Goal: Information Seeking & Learning: Check status

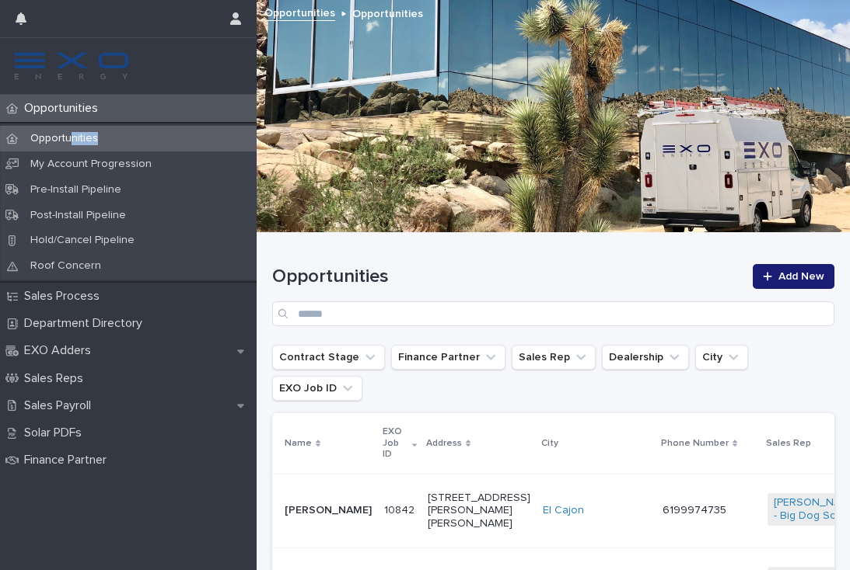
drag, startPoint x: 39, startPoint y: 149, endPoint x: 73, endPoint y: 138, distance: 35.9
click at [73, 138] on div "Opportunities" at bounding box center [128, 139] width 256 height 26
click at [73, 138] on p "Opportunities" at bounding box center [64, 138] width 92 height 13
click at [0, 26] on div at bounding box center [128, 18] width 256 height 37
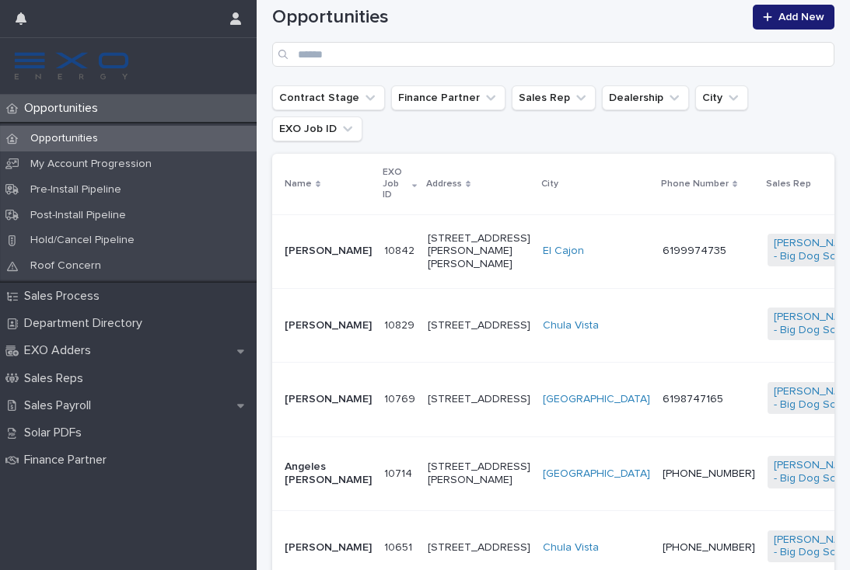
scroll to position [262, 0]
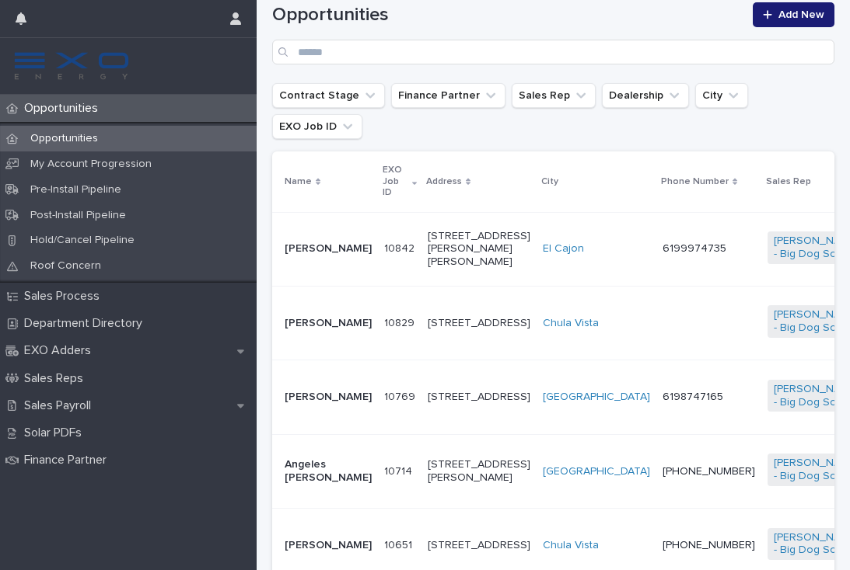
click at [656, 319] on td at bounding box center [708, 323] width 105 height 74
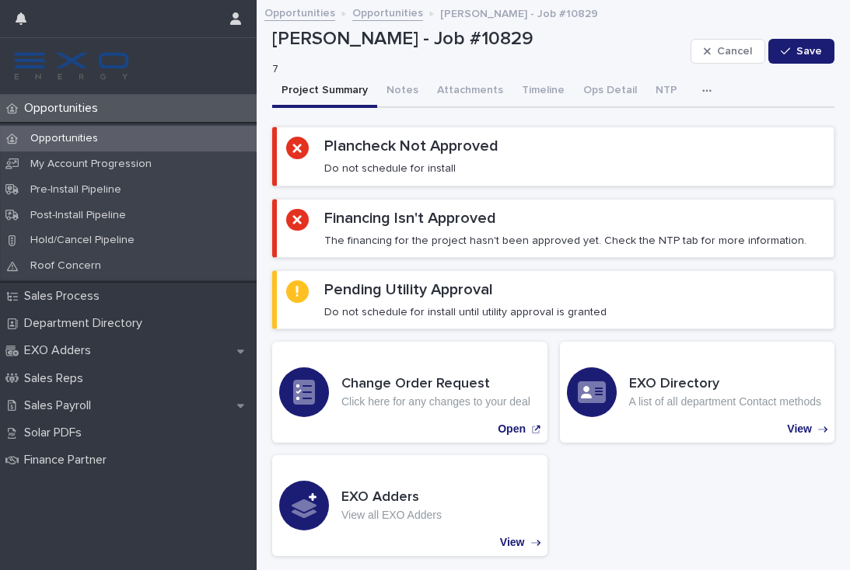
click at [387, 82] on button "Notes" at bounding box center [402, 91] width 51 height 33
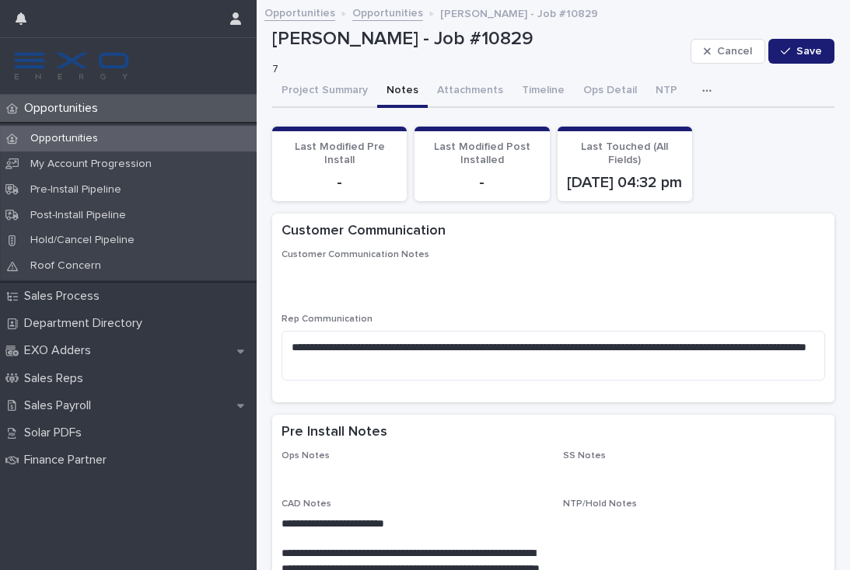
click at [469, 83] on button "Attachments" at bounding box center [469, 91] width 85 height 33
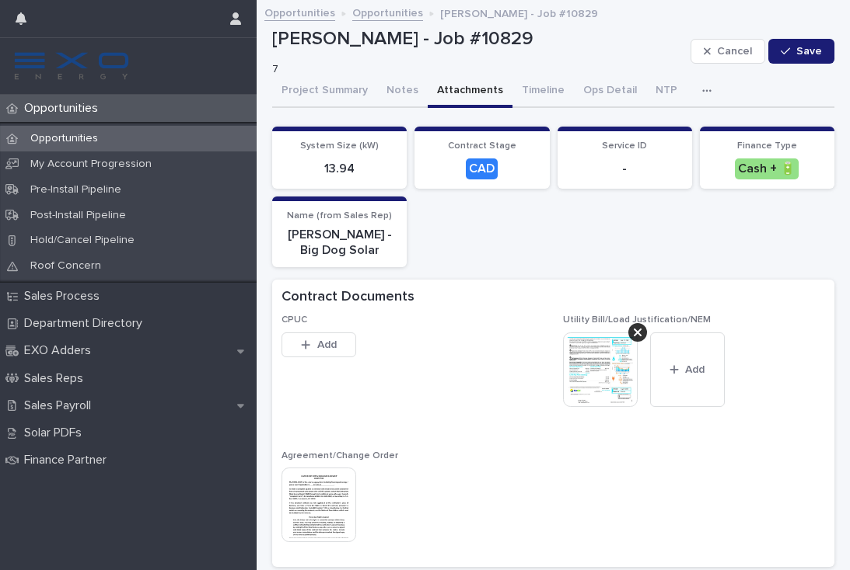
click at [531, 89] on button "Timeline" at bounding box center [542, 91] width 61 height 33
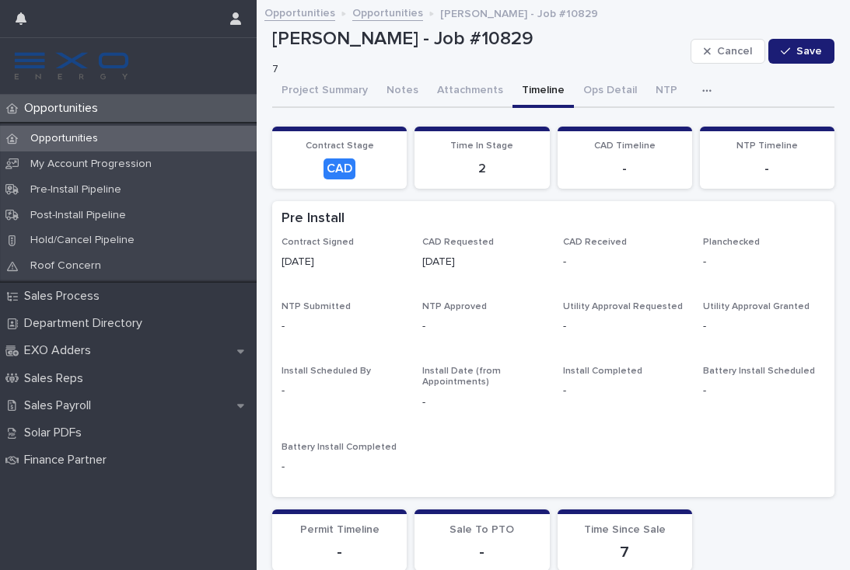
click at [78, 109] on p "Opportunities" at bounding box center [64, 108] width 92 height 15
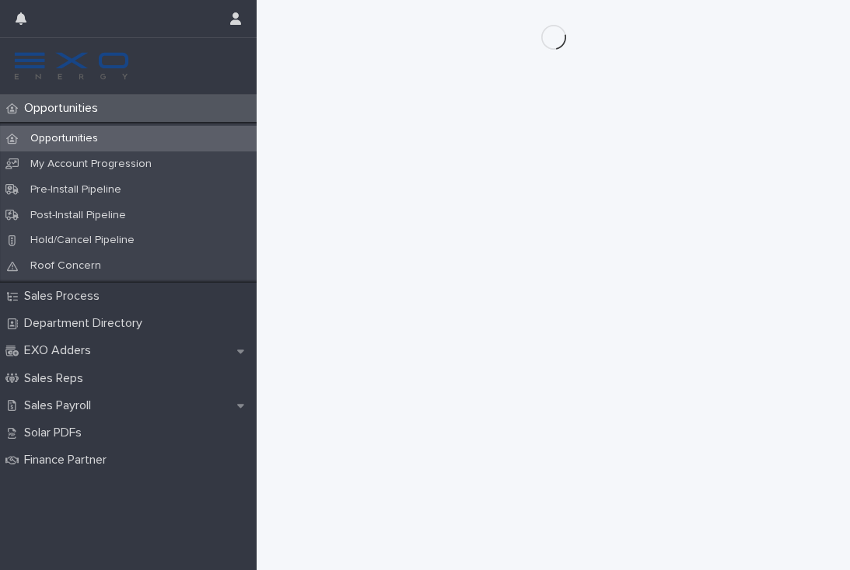
scroll to position [10, 0]
click at [76, 103] on p "Opportunities" at bounding box center [64, 108] width 92 height 15
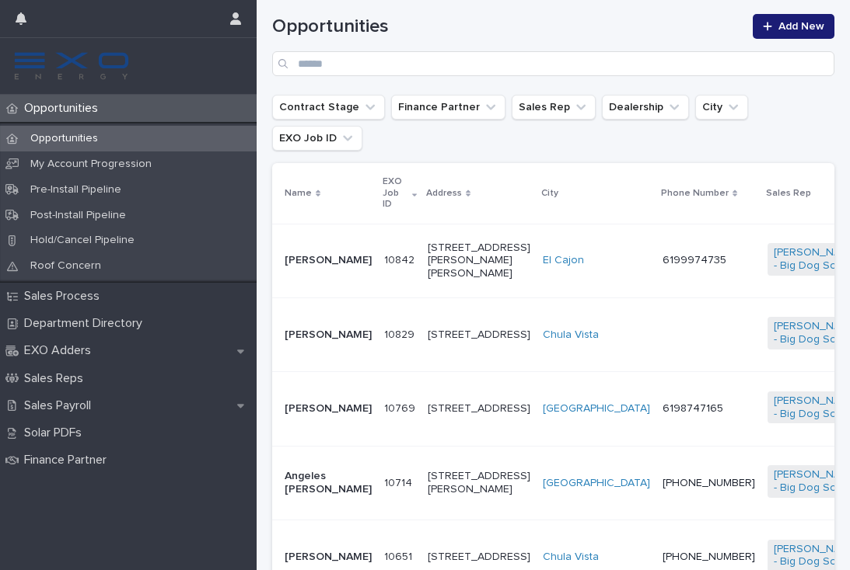
scroll to position [263, 0]
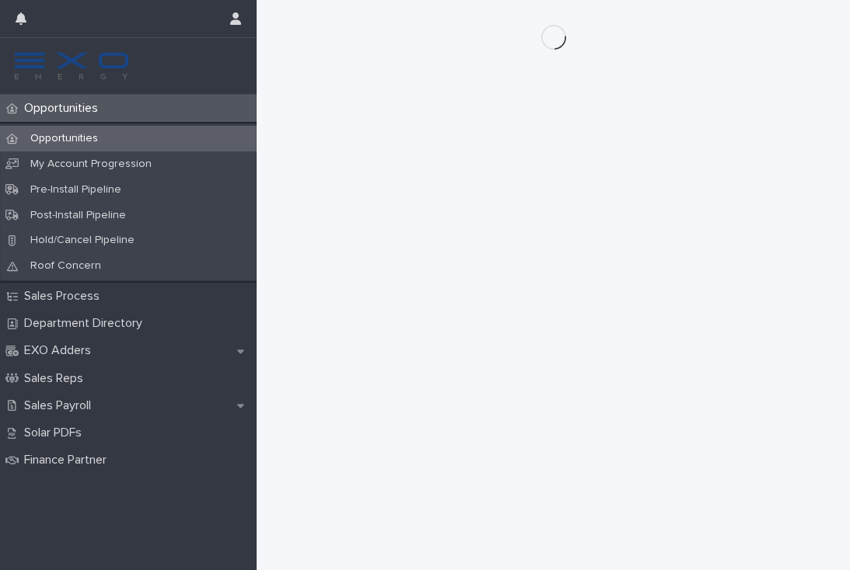
click at [86, 106] on p "Opportunities" at bounding box center [64, 108] width 92 height 15
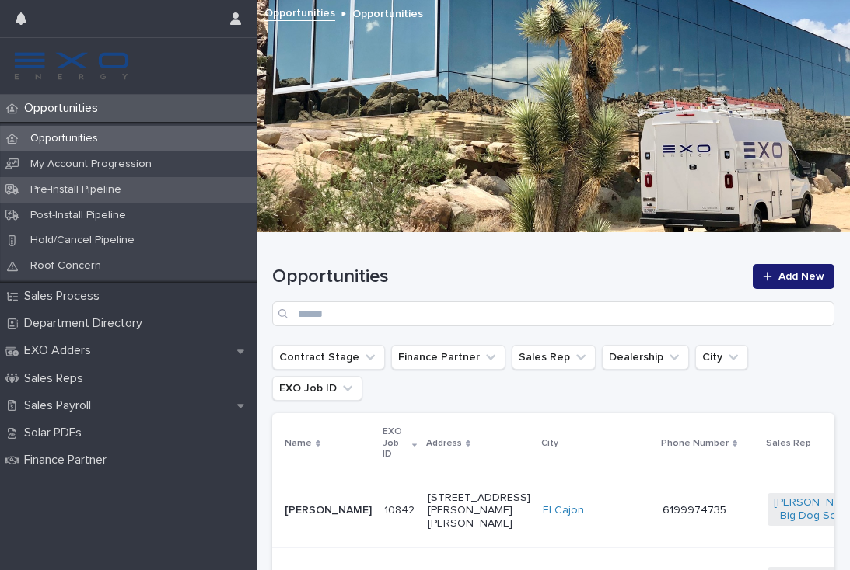
click at [178, 177] on div "Pre-Install Pipeline" at bounding box center [128, 190] width 256 height 26
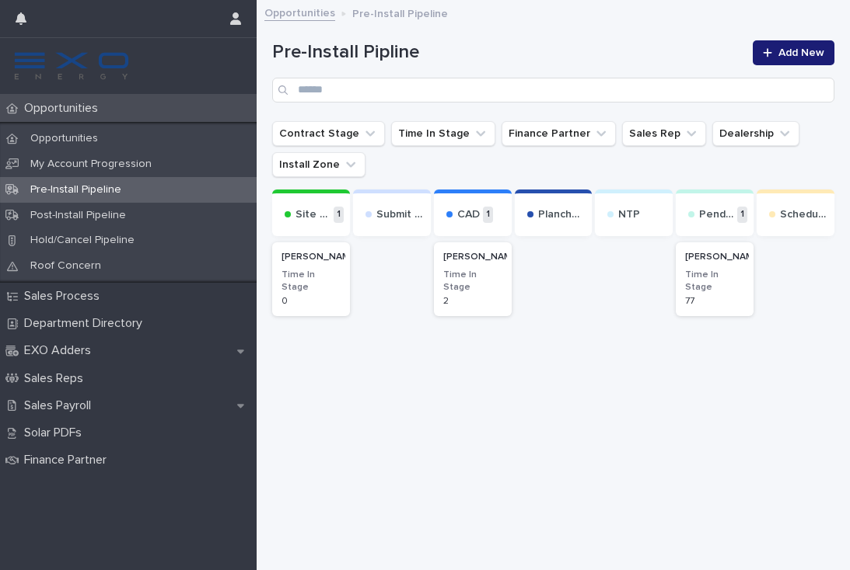
click at [99, 114] on p "Opportunities" at bounding box center [64, 108] width 92 height 15
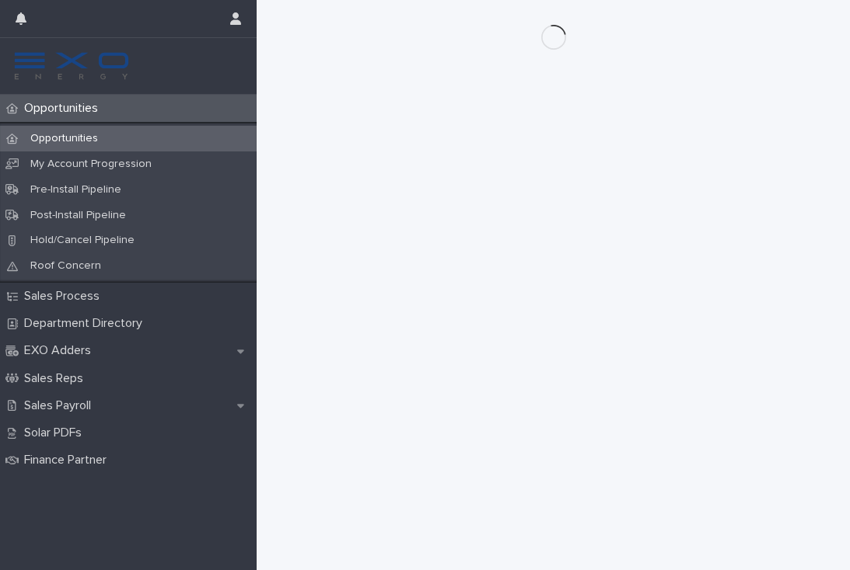
click at [62, 105] on p "Opportunities" at bounding box center [64, 108] width 92 height 15
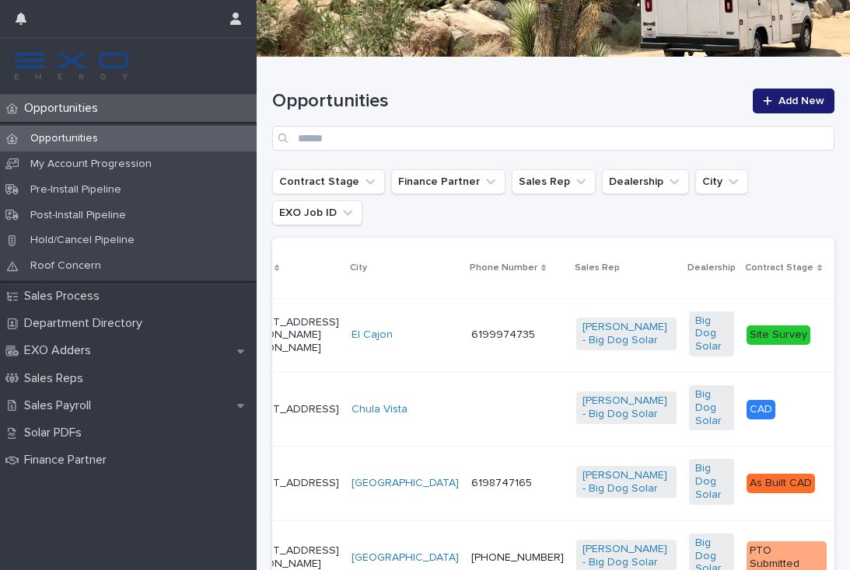
scroll to position [0, 190]
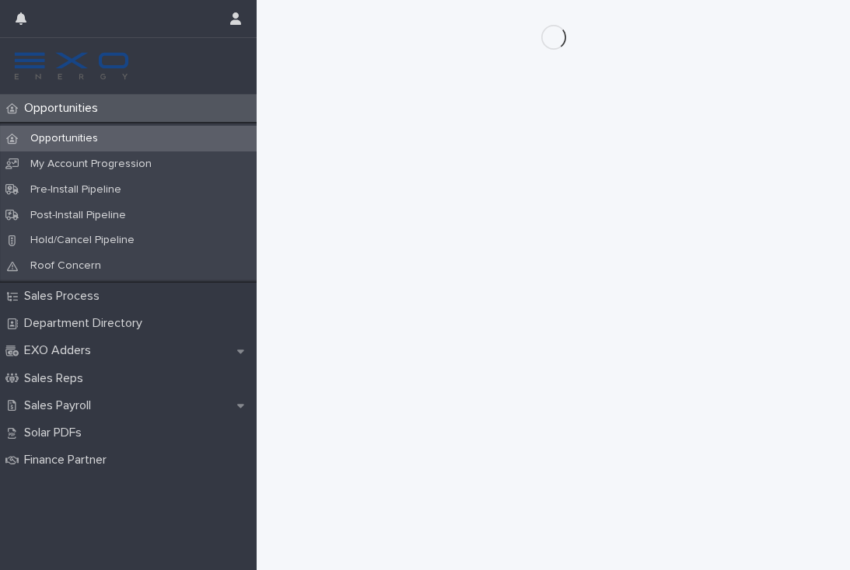
click at [59, 109] on p "Opportunities" at bounding box center [64, 108] width 92 height 15
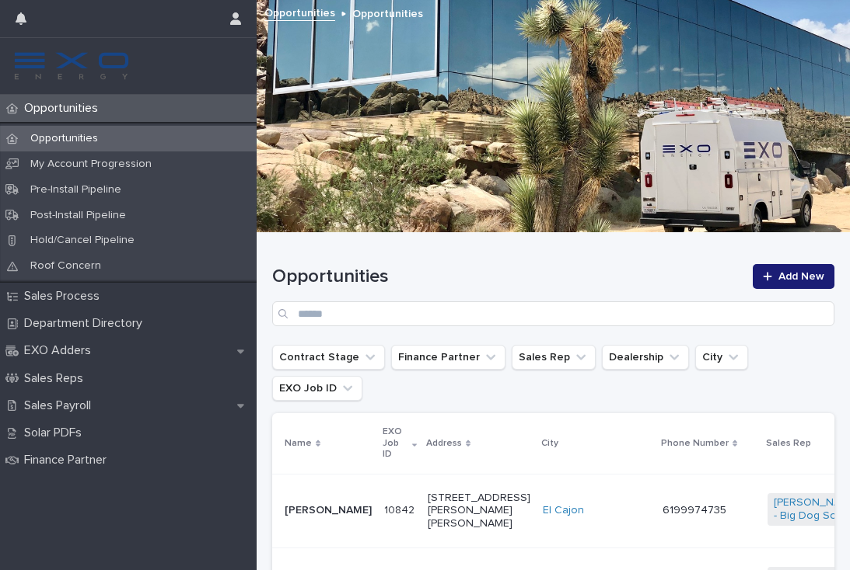
click at [78, 117] on div "Opportunities" at bounding box center [128, 108] width 256 height 27
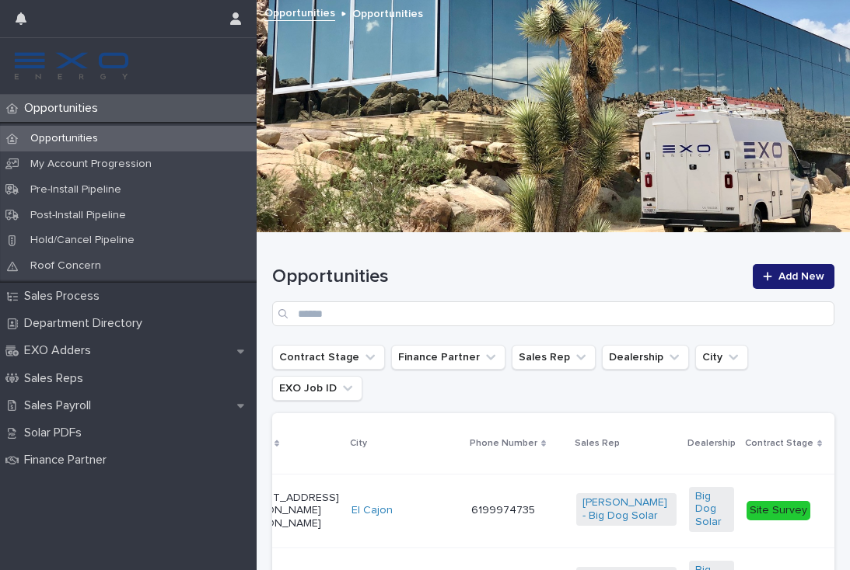
scroll to position [0, 190]
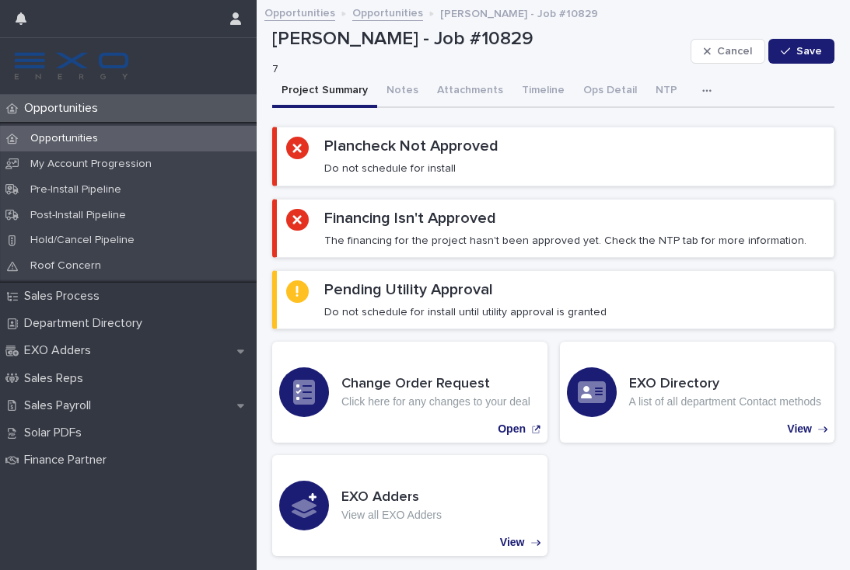
click at [68, 113] on p "Opportunities" at bounding box center [64, 108] width 92 height 15
